Goal: Information Seeking & Learning: Understand process/instructions

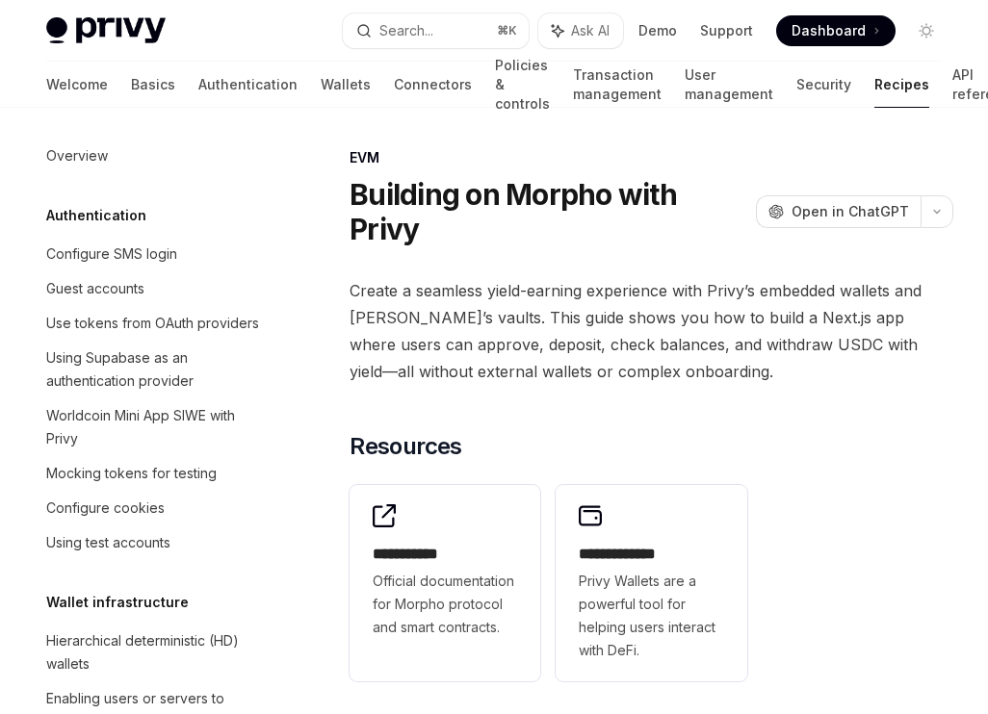
scroll to position [3758, 0]
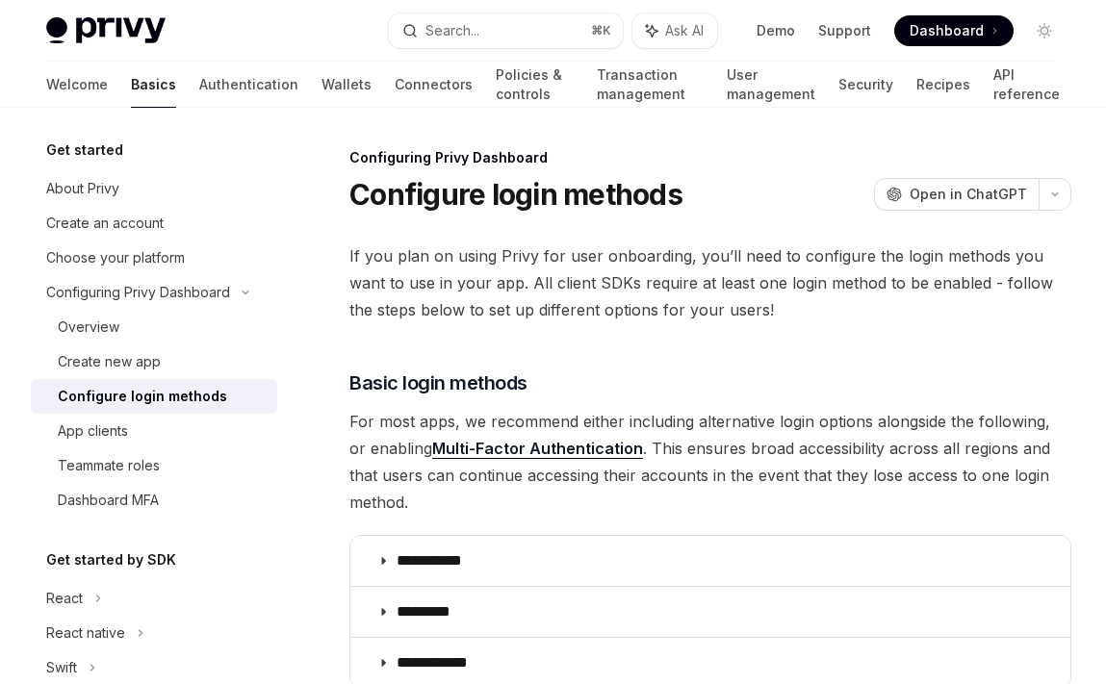
scroll to position [1020, 0]
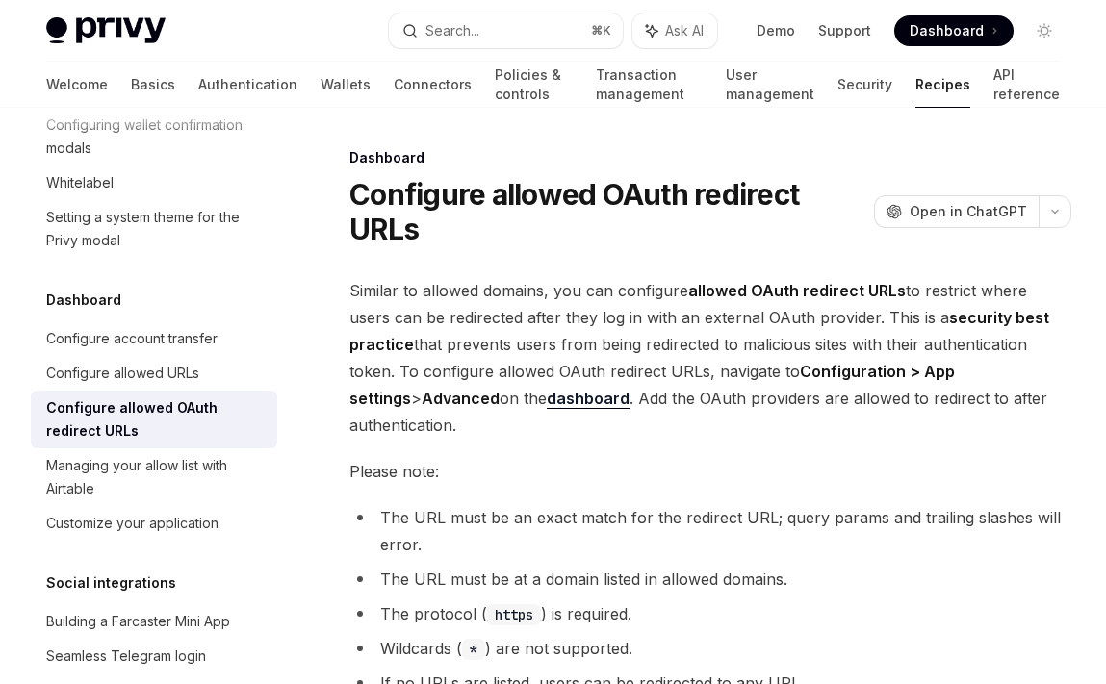
click at [807, 310] on span "Similar to allowed domains, you can configure allowed OAuth redirect URLs to re…" at bounding box center [710, 358] width 722 height 162
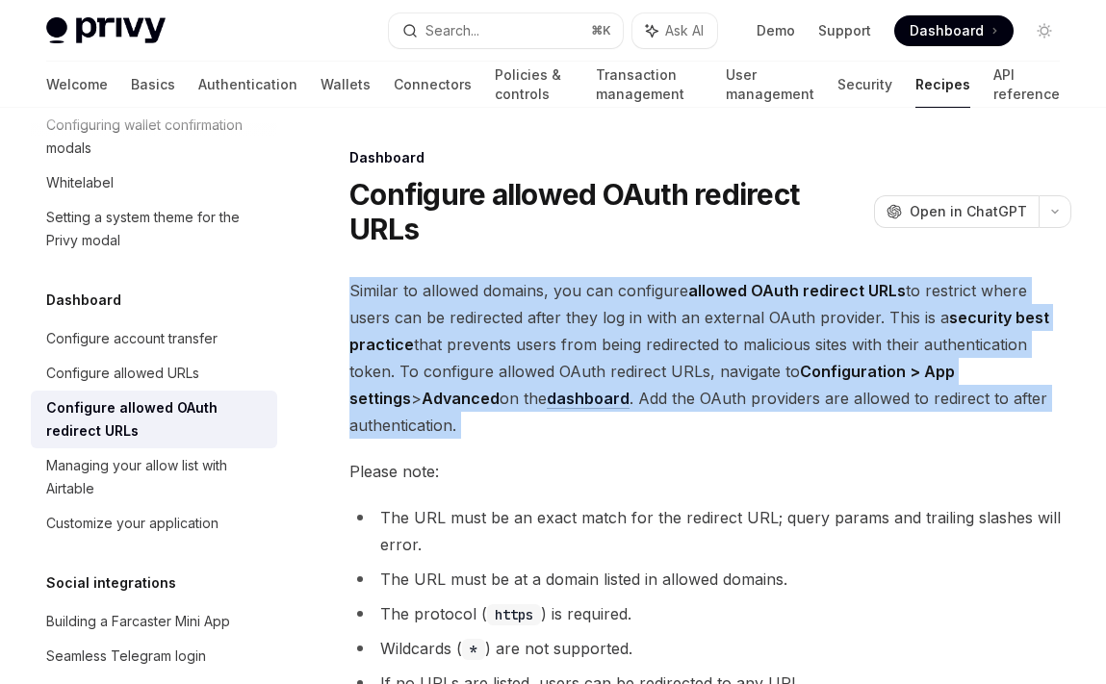
click at [807, 310] on span "Similar to allowed domains, you can configure allowed OAuth redirect URLs to re…" at bounding box center [710, 358] width 722 height 162
click at [780, 303] on span "Similar to allowed domains, you can configure allowed OAuth redirect URLs to re…" at bounding box center [710, 358] width 722 height 162
